Goal: Navigation & Orientation: Find specific page/section

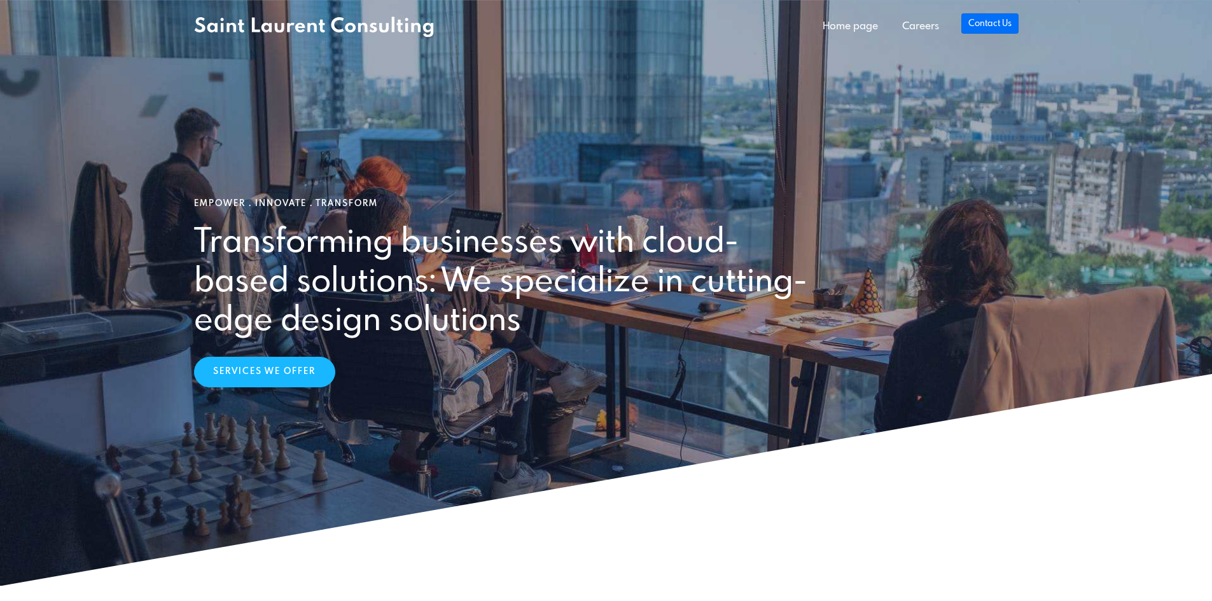
click at [974, 27] on link "Contact Us" at bounding box center [989, 23] width 57 height 20
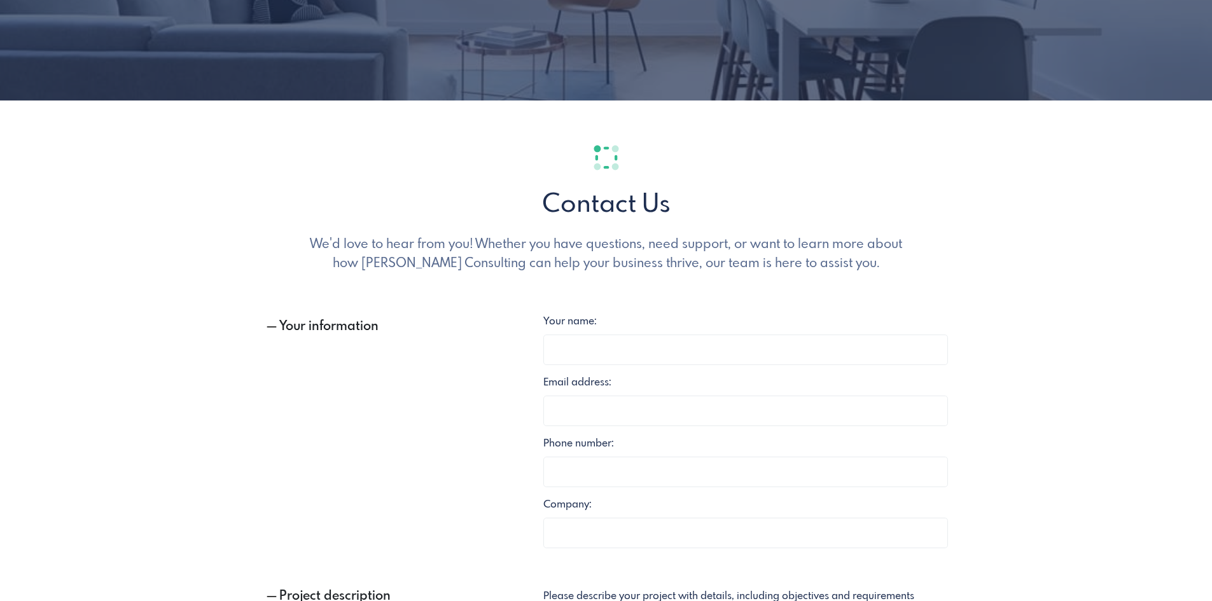
scroll to position [9, 0]
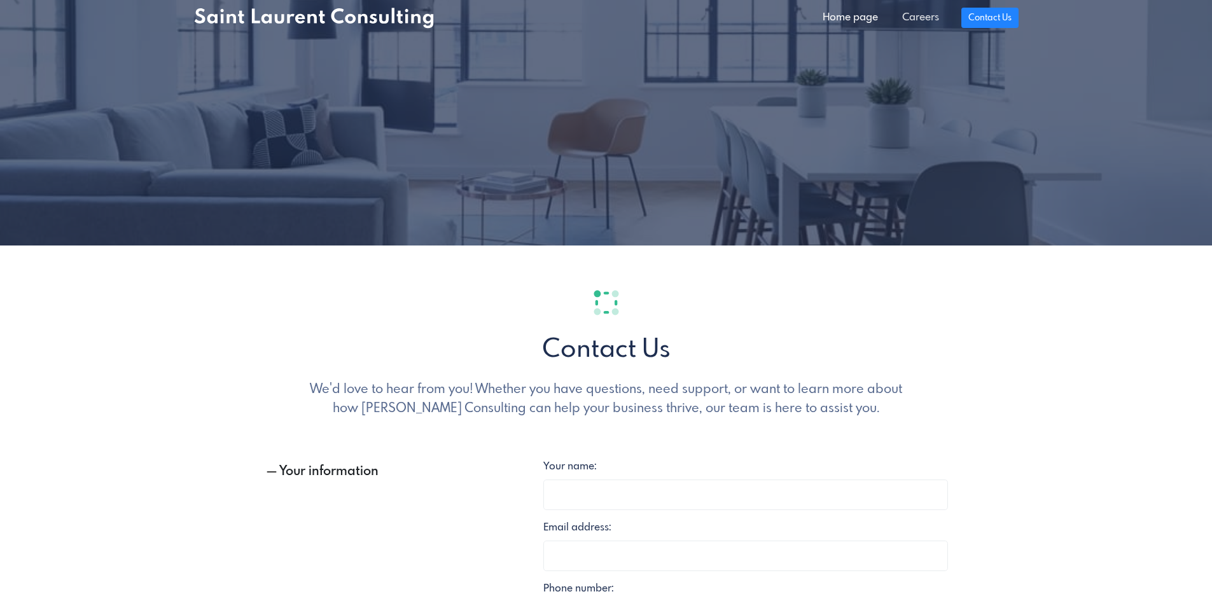
click at [926, 7] on link "Careers" at bounding box center [920, 17] width 61 height 25
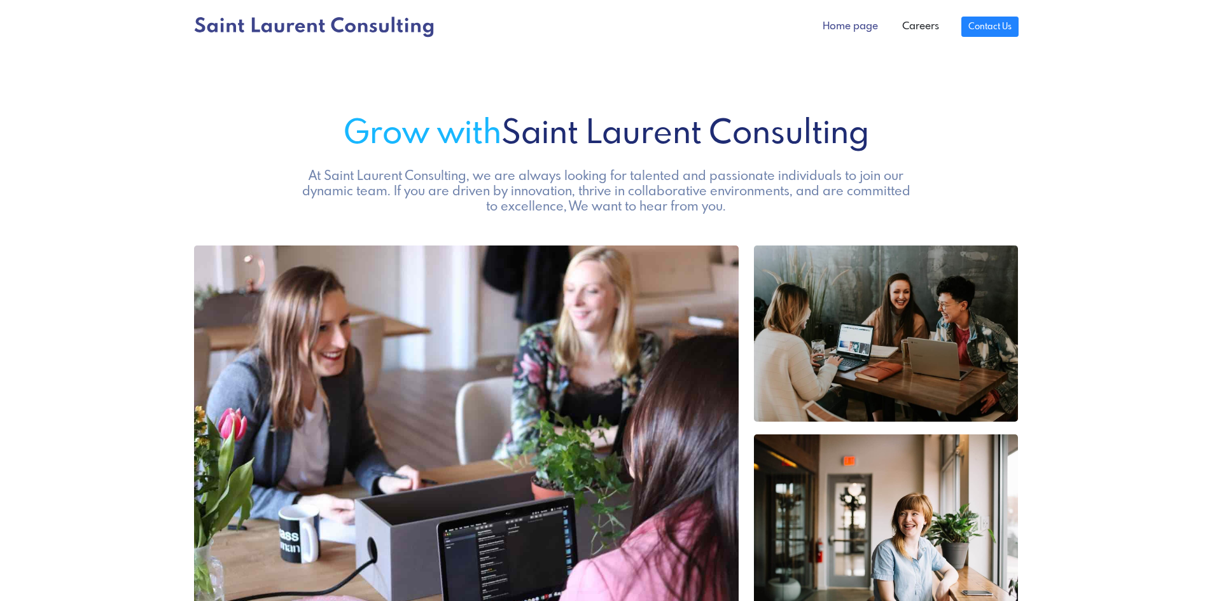
click at [843, 39] on link "Home page" at bounding box center [850, 26] width 80 height 25
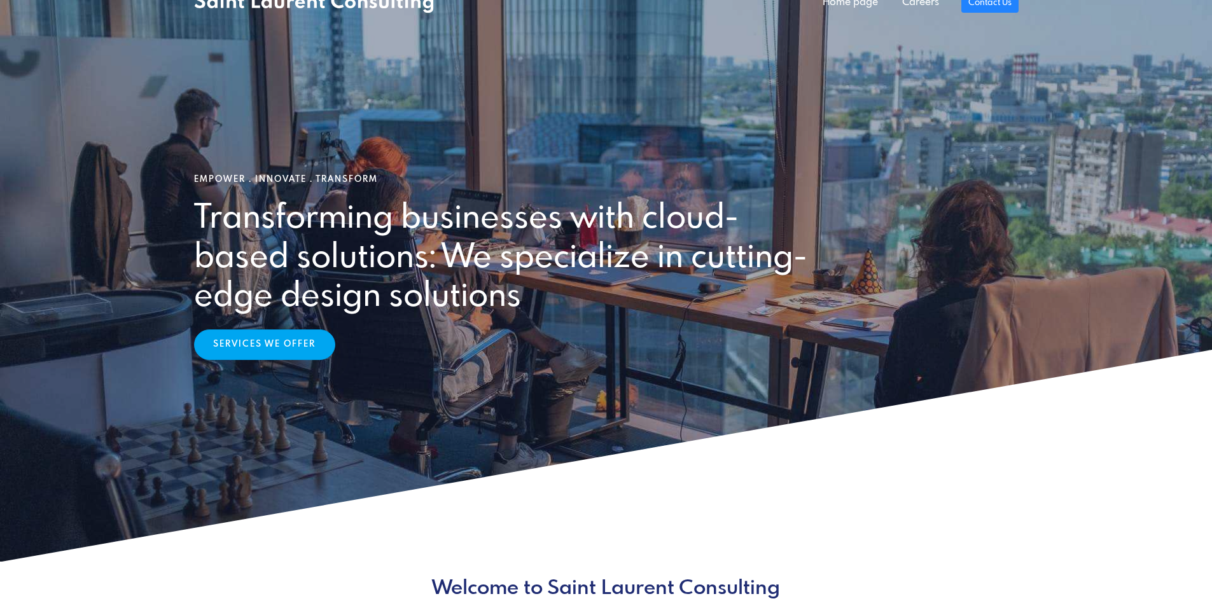
click at [291, 345] on link "Services We Offer" at bounding box center [264, 344] width 141 height 31
